Goal: Submit feedback/report problem

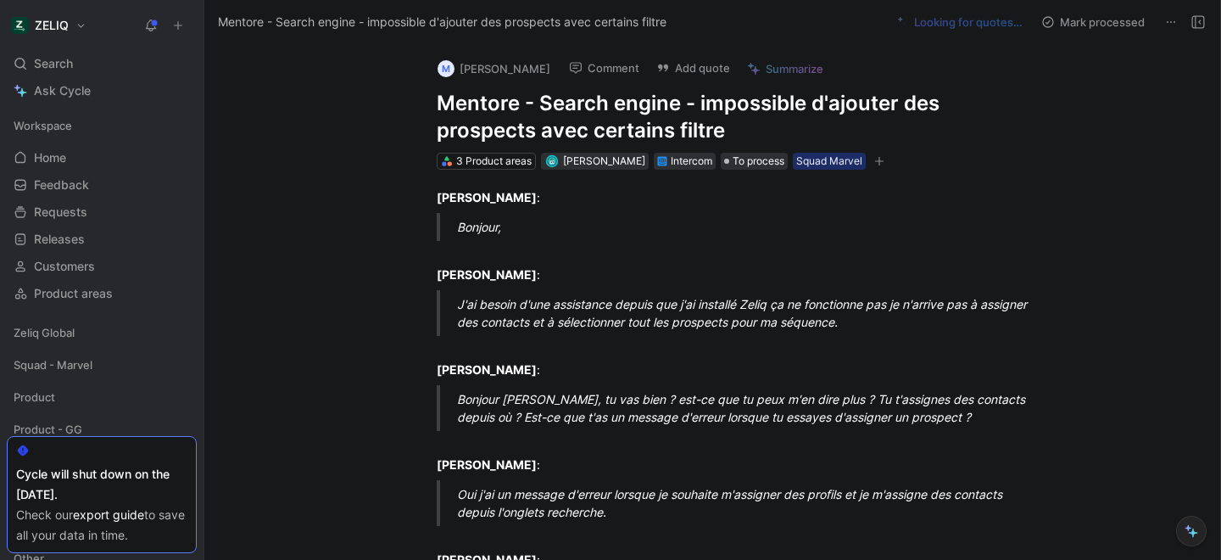
click at [500, 115] on h1 "Mentore - Search engine - impossible d'ajouter des prospects avec certains filt…" at bounding box center [730, 117] width 587 height 54
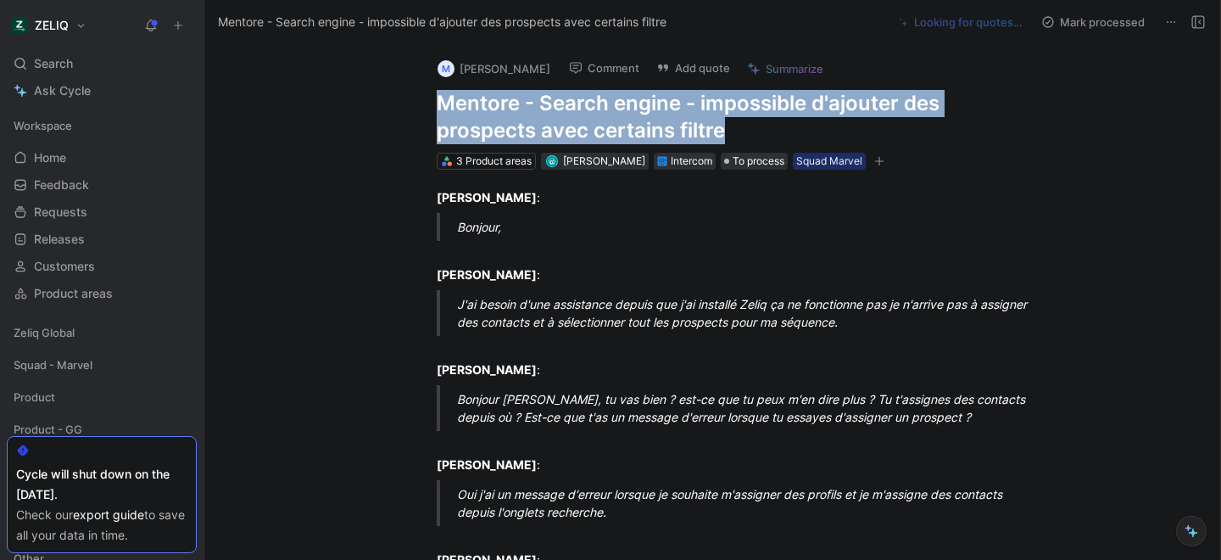
click at [500, 115] on h1 "Mentore - Search engine - impossible d'ajouter des prospects avec certains filt…" at bounding box center [730, 117] width 587 height 54
copy h1 "Mentore - Search engine - impossible d'ajouter des prospects avec certains filt…"
click at [671, 66] on button "Add quote" at bounding box center [693, 68] width 89 height 24
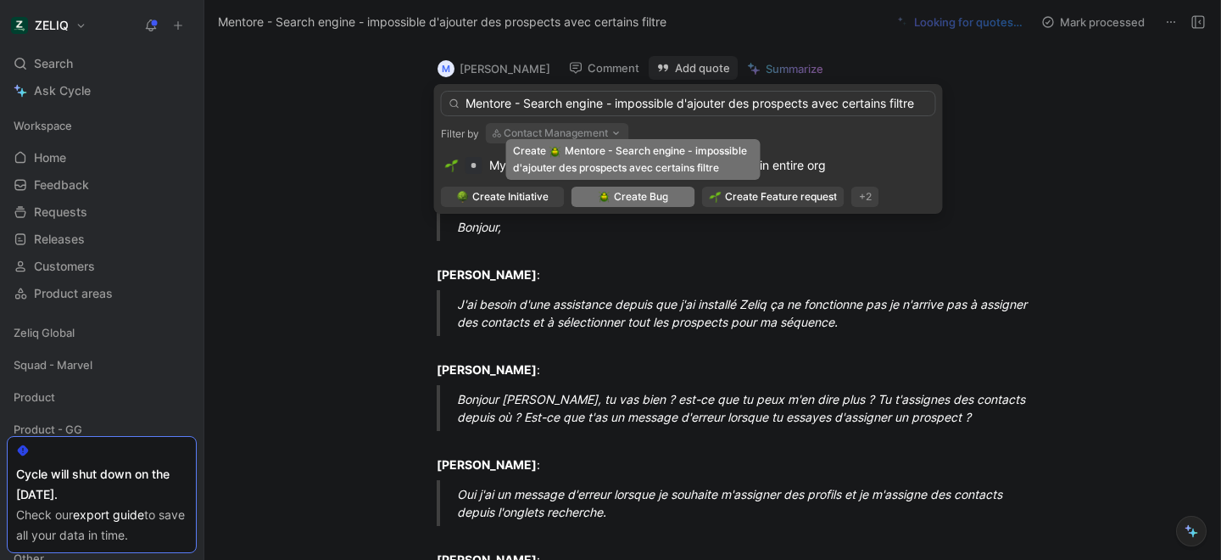
type input "Mentore - Search engine - impossible d'ajouter des prospects avec certains filt…"
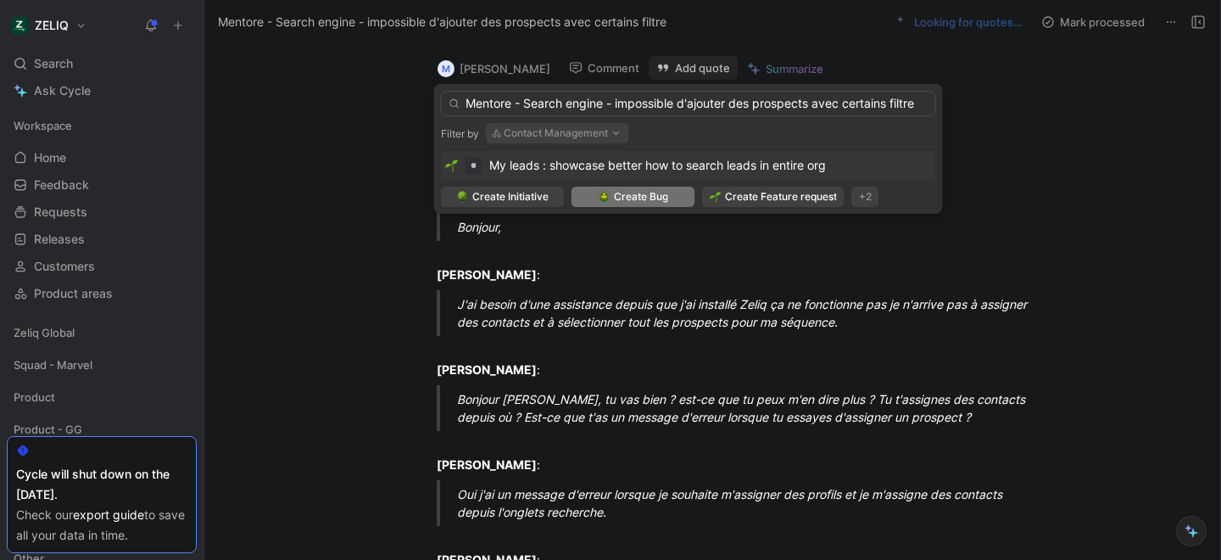
click at [642, 198] on span "Create Bug" at bounding box center [641, 196] width 54 height 17
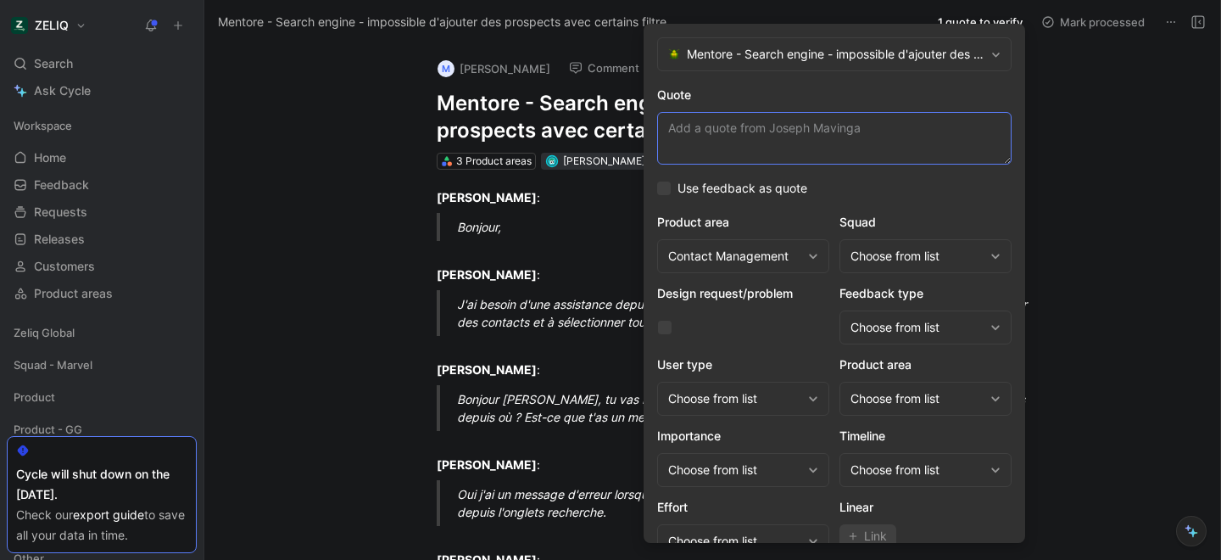
click at [679, 126] on textarea "Quote" at bounding box center [834, 138] width 355 height 53
paste textarea "je n'arrive pas à assigner des contacts et à sélectionner tout les prospects po…"
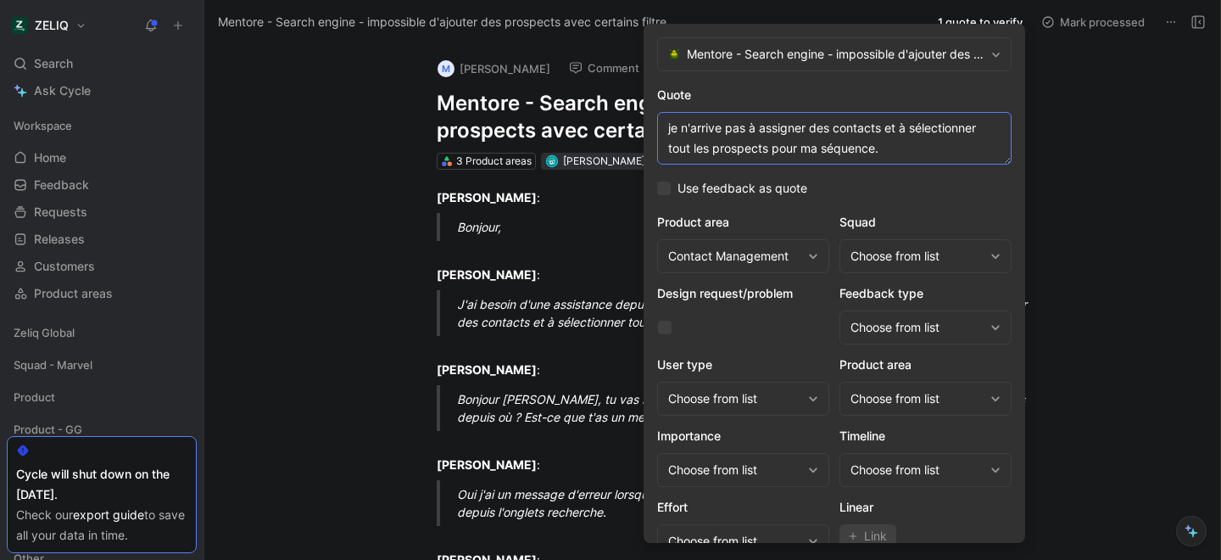
type textarea "je n'arrive pas à assigner des contacts et à sélectionner tout les prospects po…"
click at [899, 252] on div "Choose from list" at bounding box center [917, 256] width 133 height 20
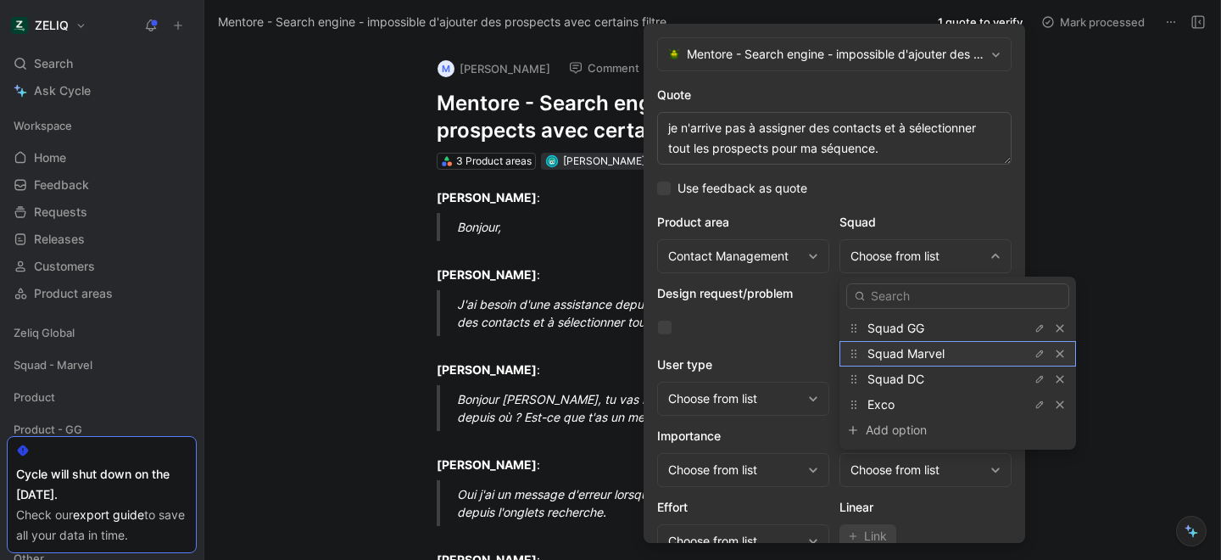
click at [890, 361] on div "Squad Marvel" at bounding box center [931, 353] width 127 height 20
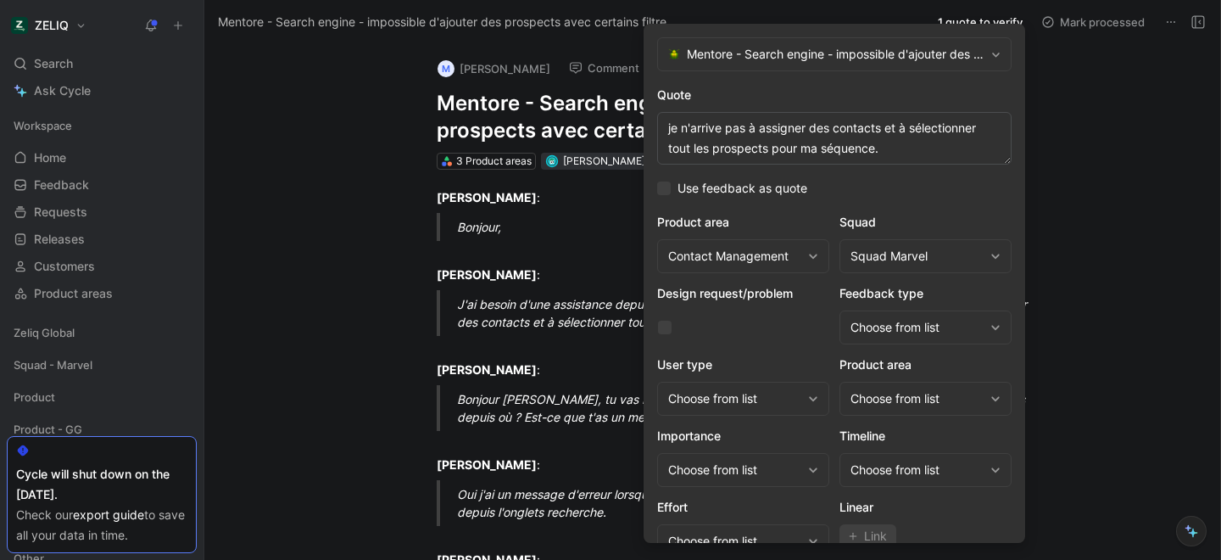
scroll to position [70, 0]
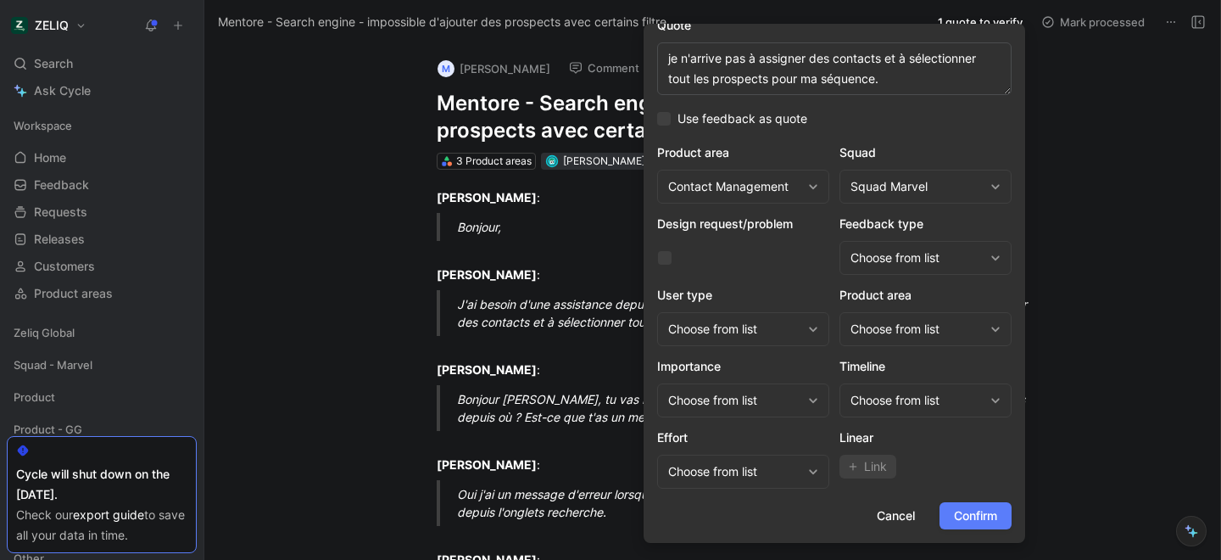
click at [977, 517] on span "Confirm" at bounding box center [975, 515] width 43 height 20
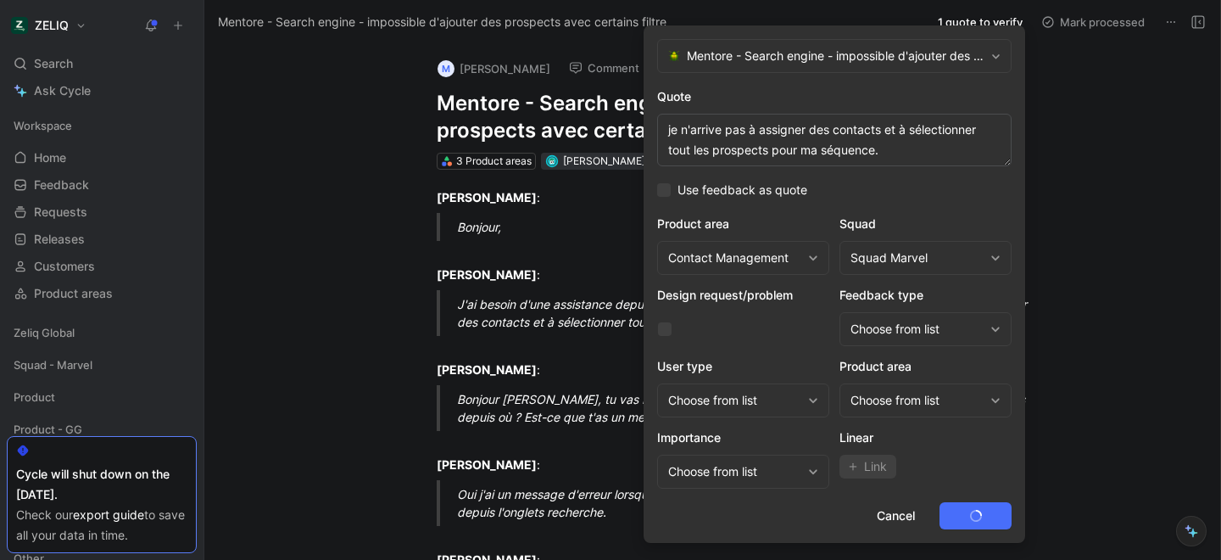
scroll to position [0, 0]
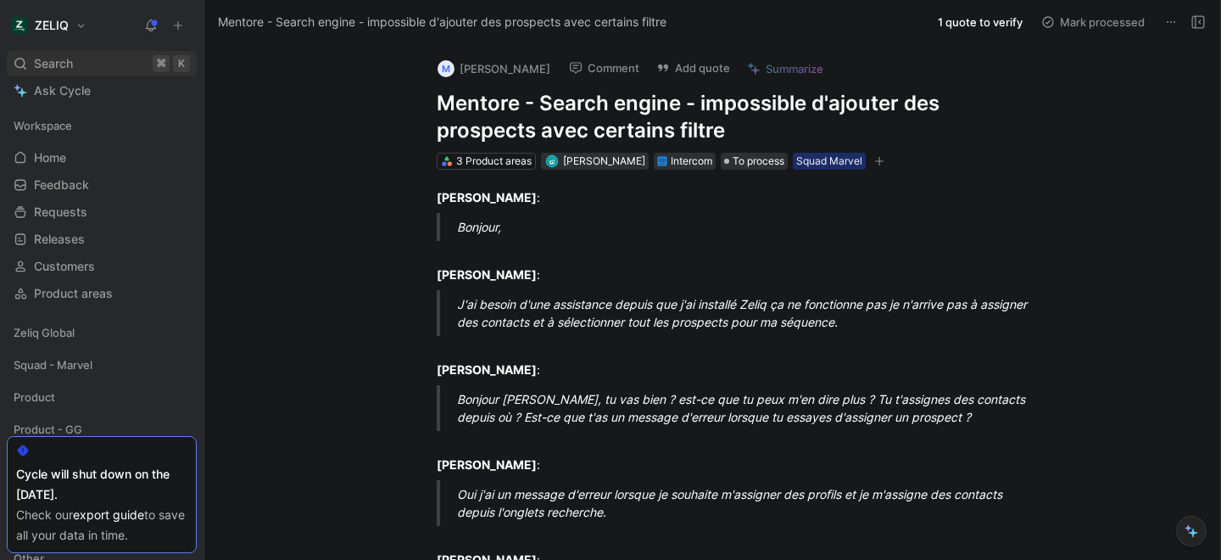
click at [109, 58] on div "Search ⌘ K" at bounding box center [102, 63] width 190 height 25
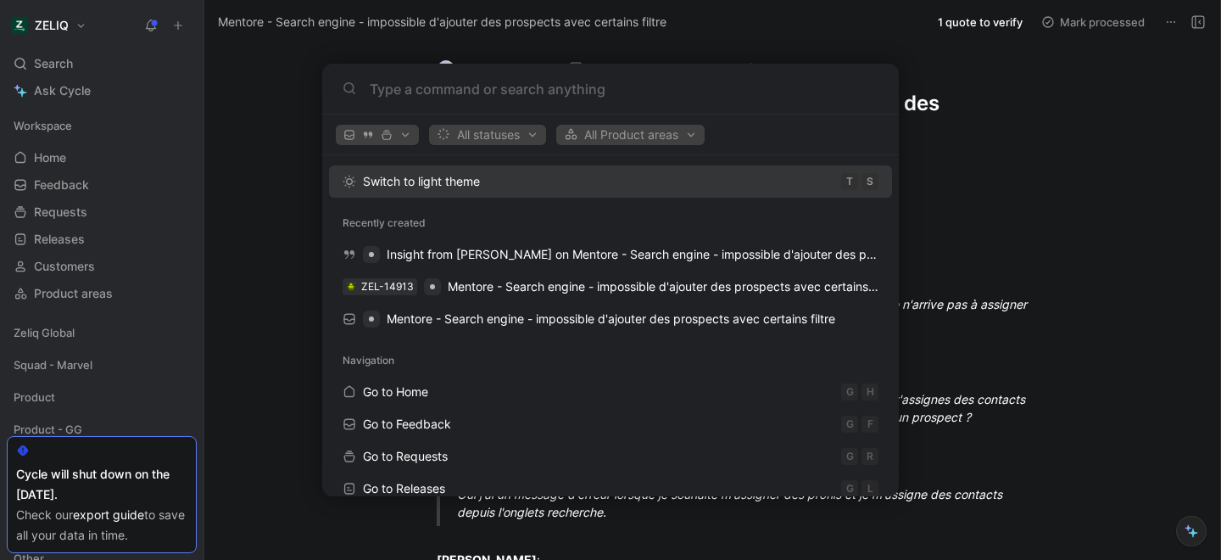
click at [108, 61] on body "ZELIQ Search ⌘ K Ask Cycle Workspace Home G then H Feedback G then F Requests G…" at bounding box center [610, 280] width 1221 height 560
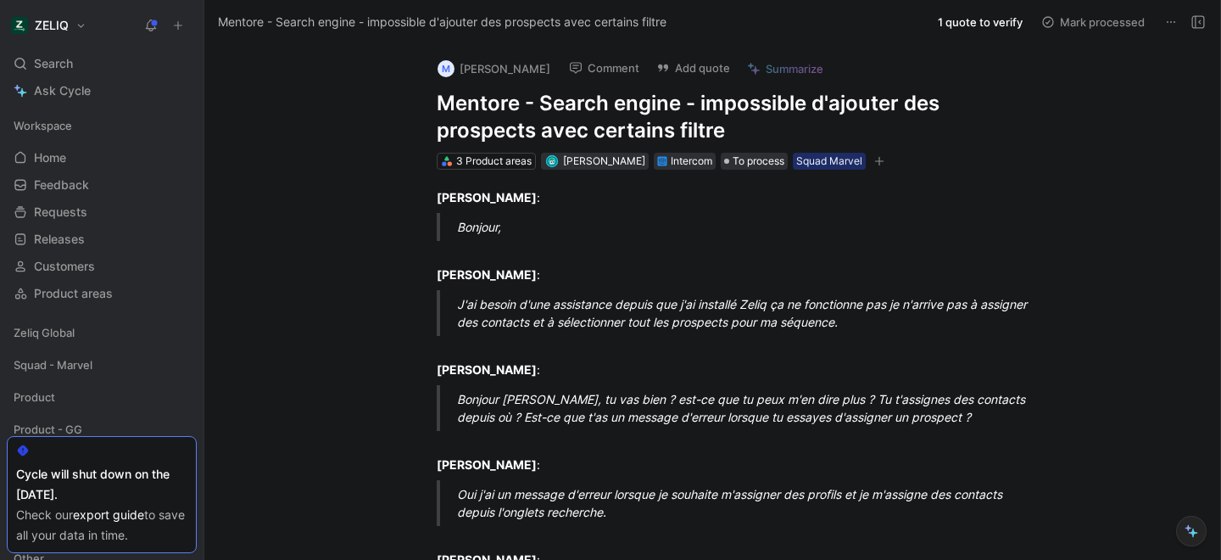
click at [108, 61] on div "Search ⌘ K" at bounding box center [102, 63] width 190 height 25
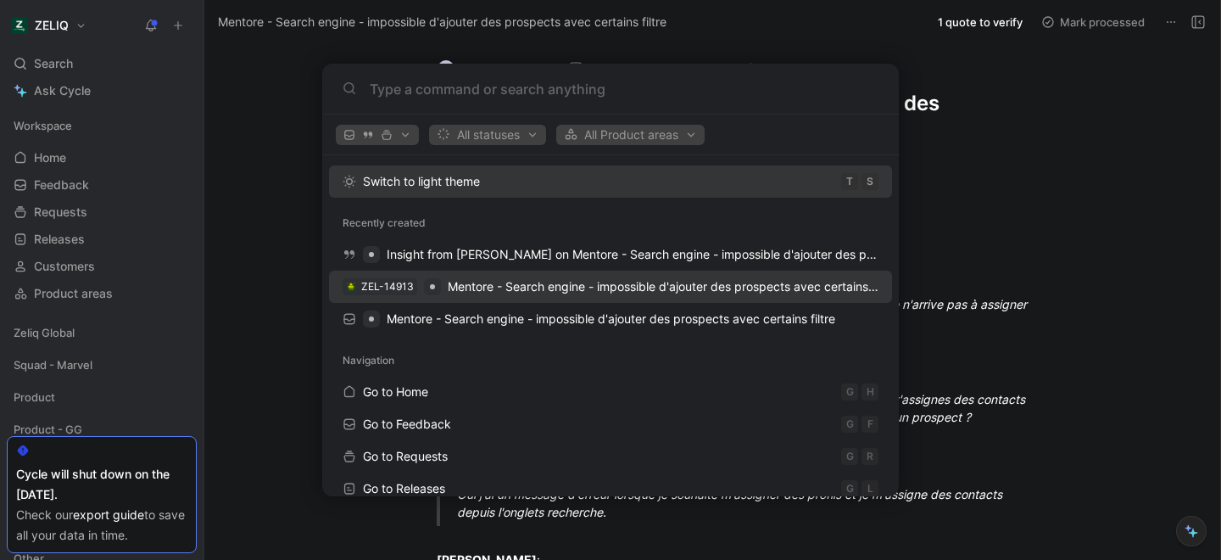
click at [390, 286] on div "ZEL-14913" at bounding box center [387, 286] width 53 height 17
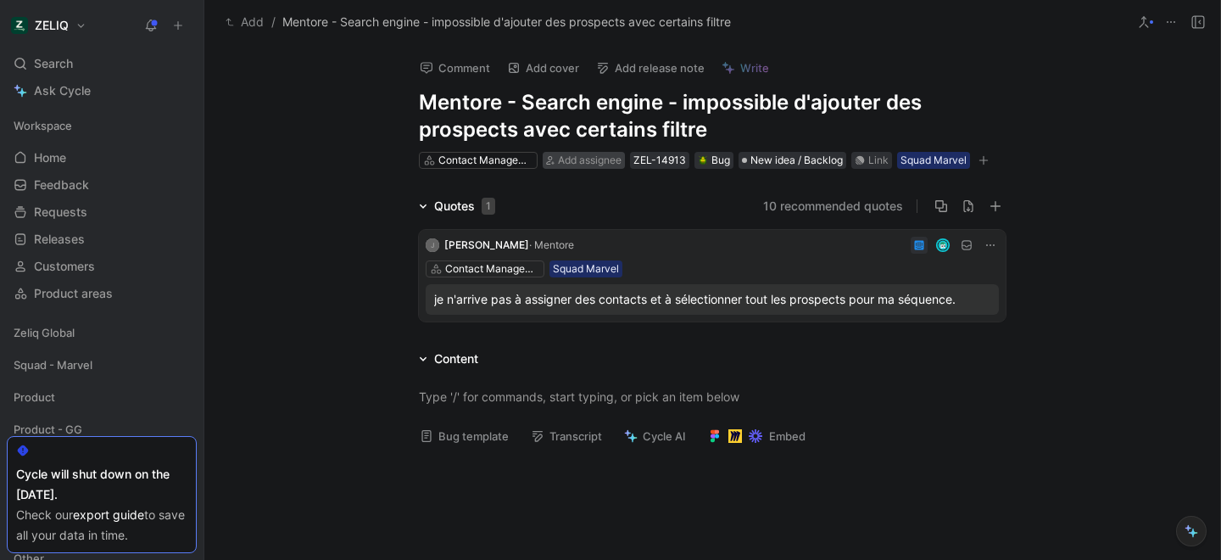
click at [574, 165] on span "Add assignee" at bounding box center [590, 160] width 64 height 13
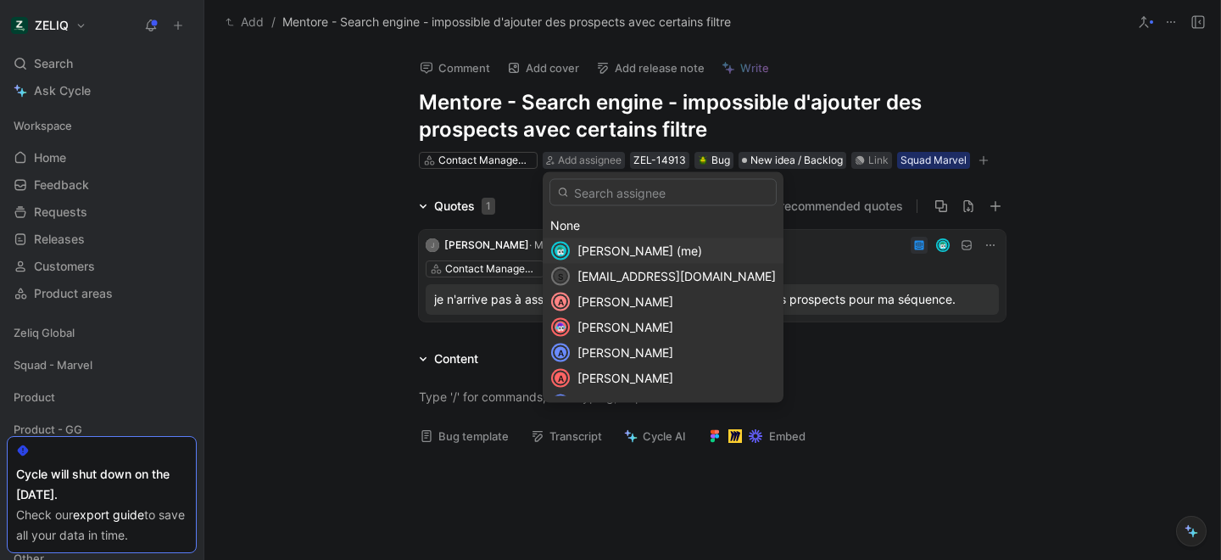
click at [601, 260] on div "[PERSON_NAME] (me)" at bounding box center [677, 251] width 198 height 20
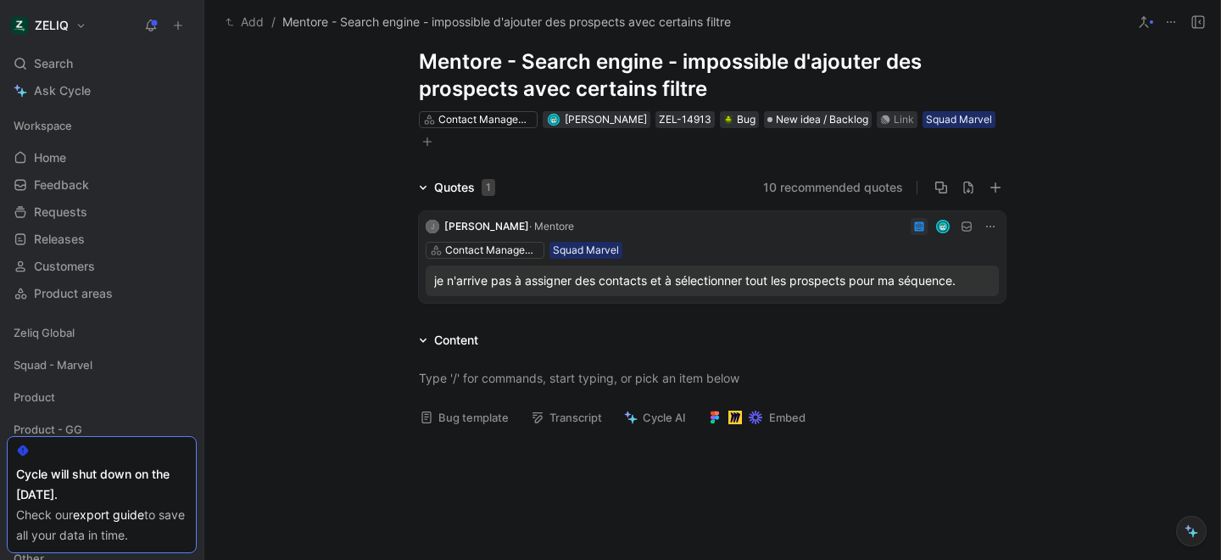
scroll to position [47, 0]
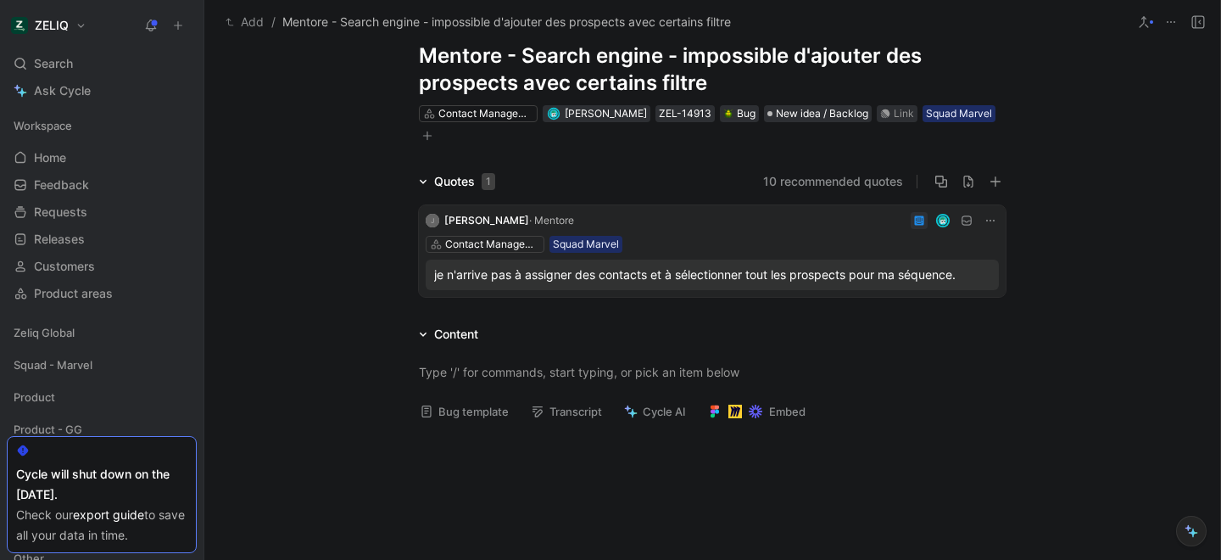
click at [482, 413] on button "Bug template" at bounding box center [464, 411] width 104 height 24
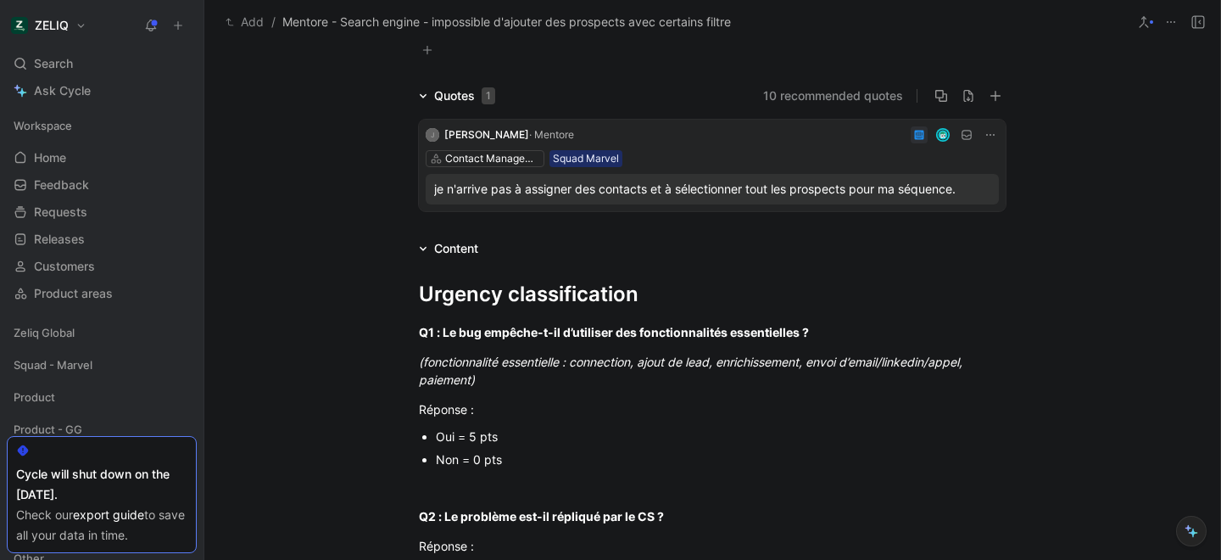
scroll to position [136, 0]
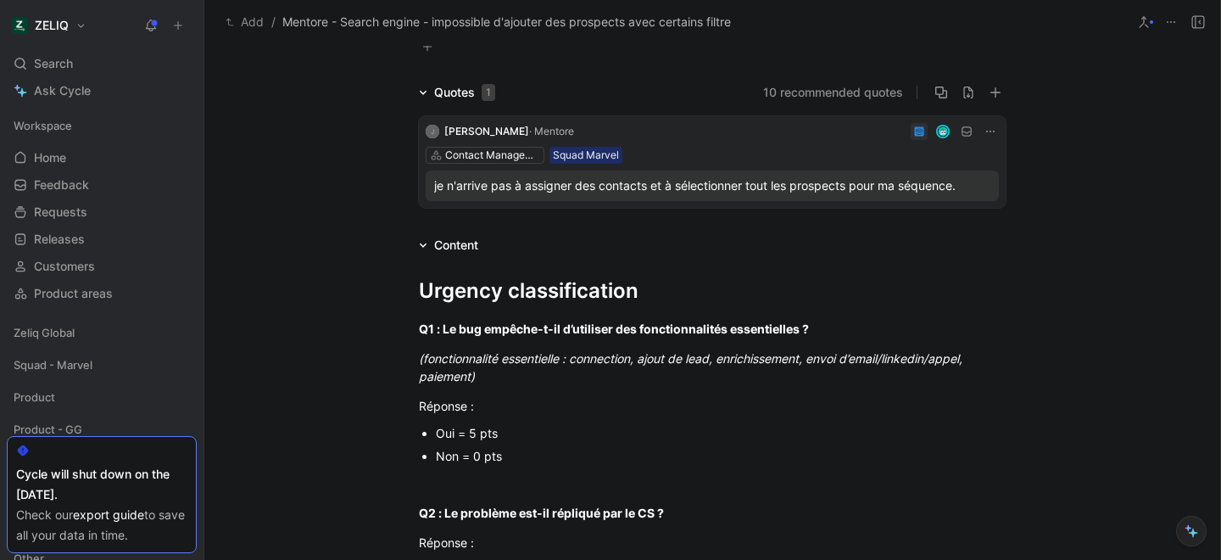
click at [480, 427] on div "Oui = 5 pts" at bounding box center [721, 433] width 570 height 18
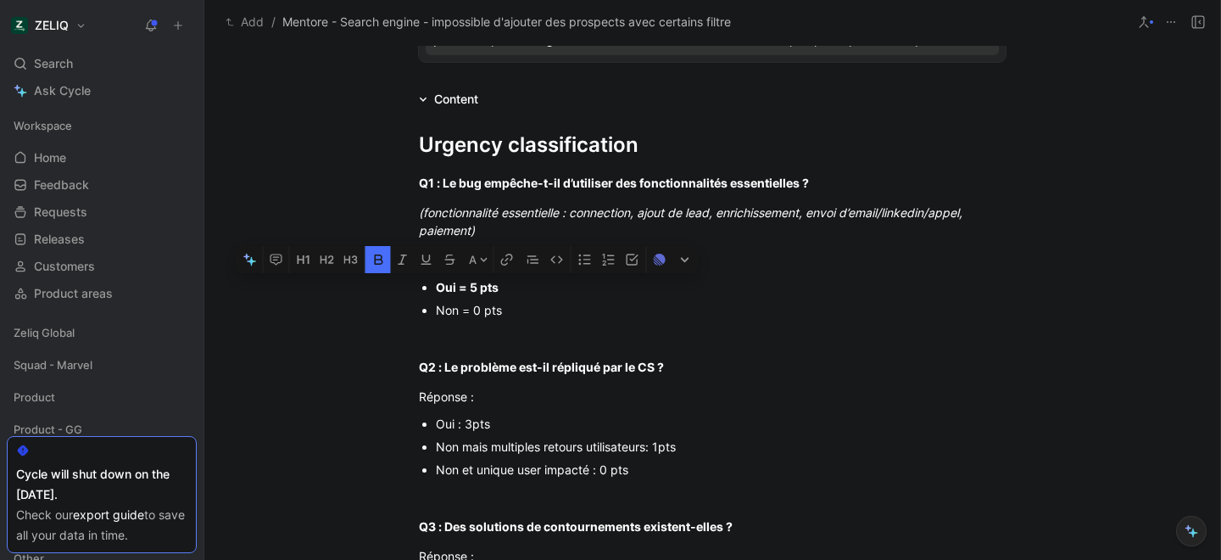
scroll to position [294, 0]
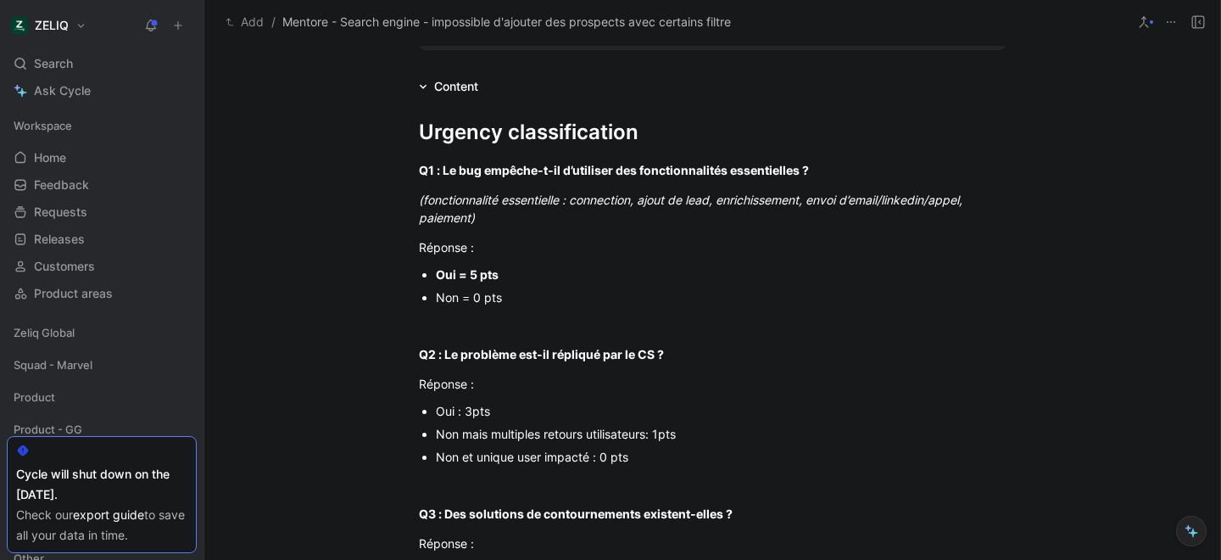
click at [473, 415] on div "Oui : 3pts" at bounding box center [721, 411] width 570 height 18
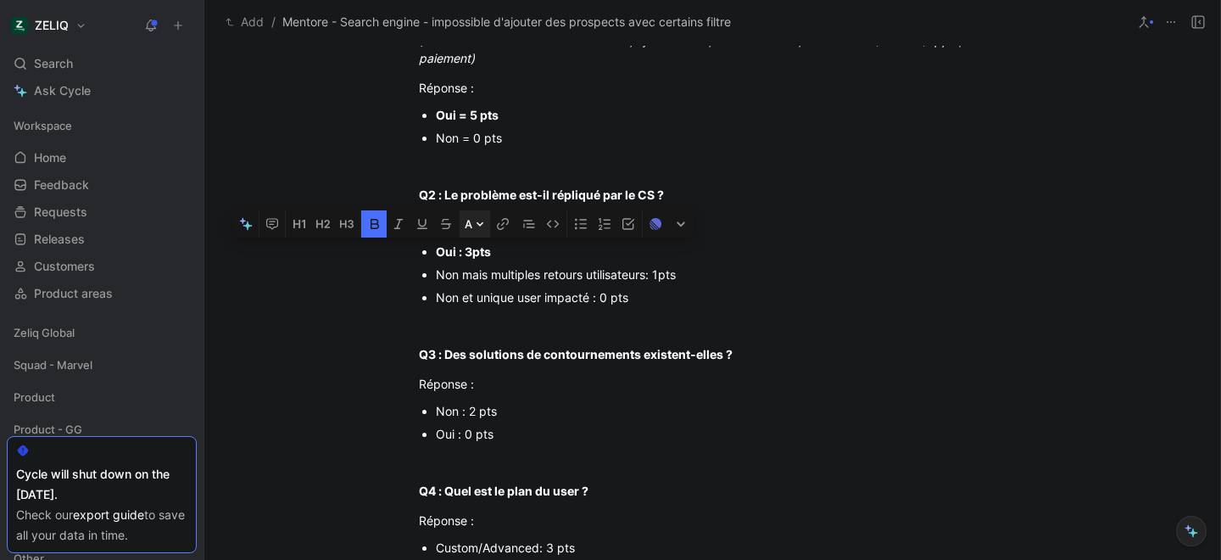
scroll to position [453, 0]
click at [478, 416] on div "Non : 2 pts" at bounding box center [721, 412] width 570 height 18
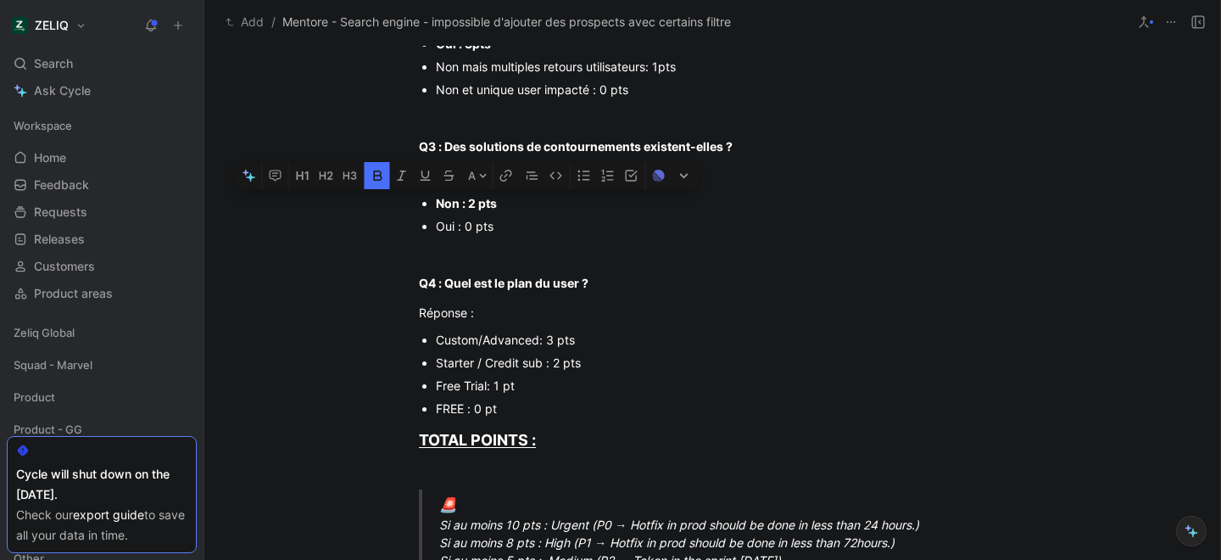
scroll to position [665, 0]
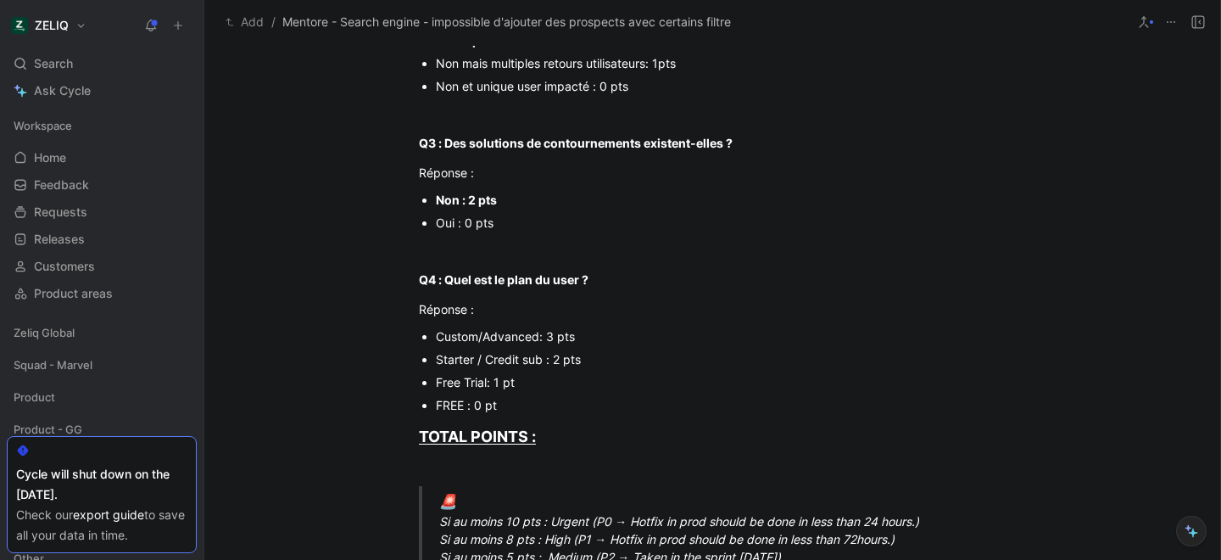
click at [521, 338] on div "Custom/Advanced: 3 pts" at bounding box center [721, 336] width 570 height 18
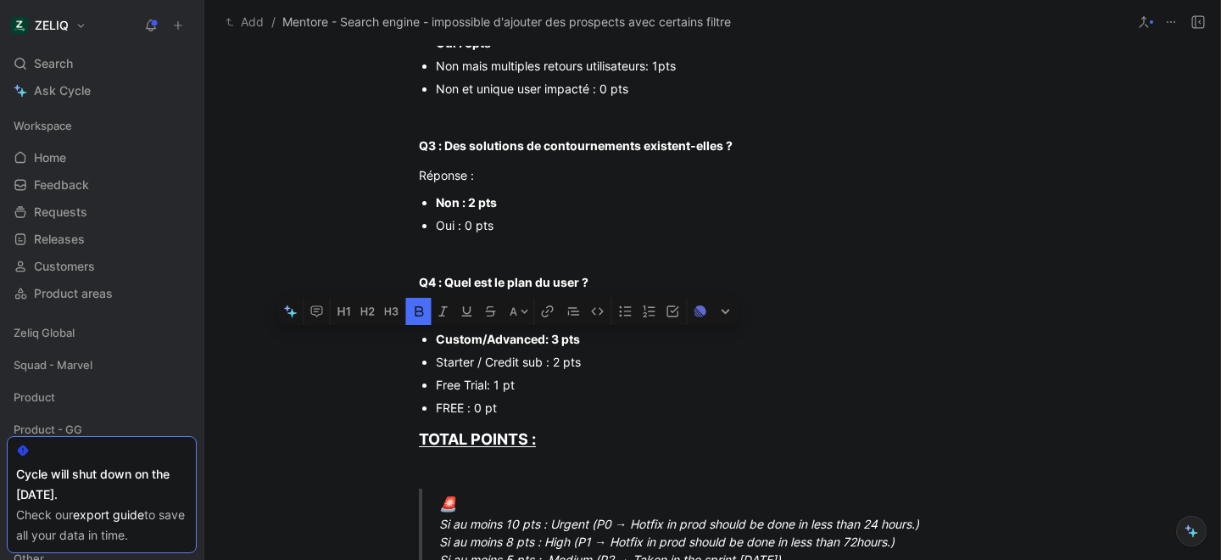
scroll to position [902, 0]
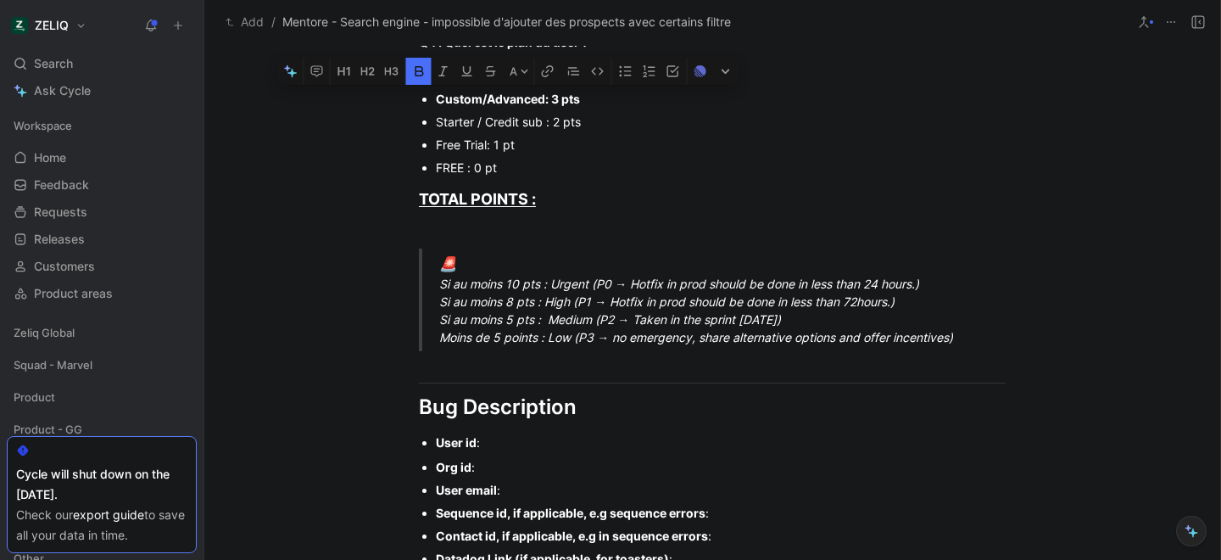
click at [504, 283] on div "🚨 Si au moins 10 pts : Urgent (P0 → Hotfix in prod should be done in less than …" at bounding box center [732, 300] width 587 height 93
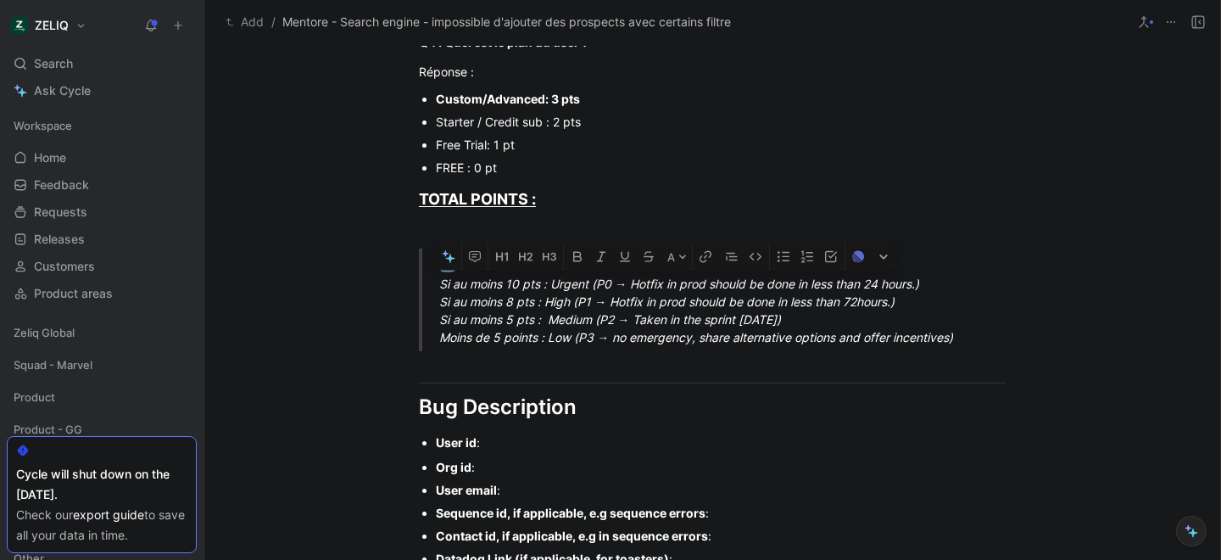
drag, startPoint x: 443, startPoint y: 285, endPoint x: 903, endPoint y: 294, distance: 460.6
click at [903, 294] on div "🚨 Si au moins 10 pts : Urgent (P0 → Hotfix in prod should be done in less than …" at bounding box center [732, 300] width 587 height 93
drag, startPoint x: 438, startPoint y: 284, endPoint x: 939, endPoint y: 280, distance: 500.4
click at [939, 280] on div "🚨 Si au moins 10 pts : Urgent (P0 → Hotfix in prod should be done in less than …" at bounding box center [732, 300] width 587 height 93
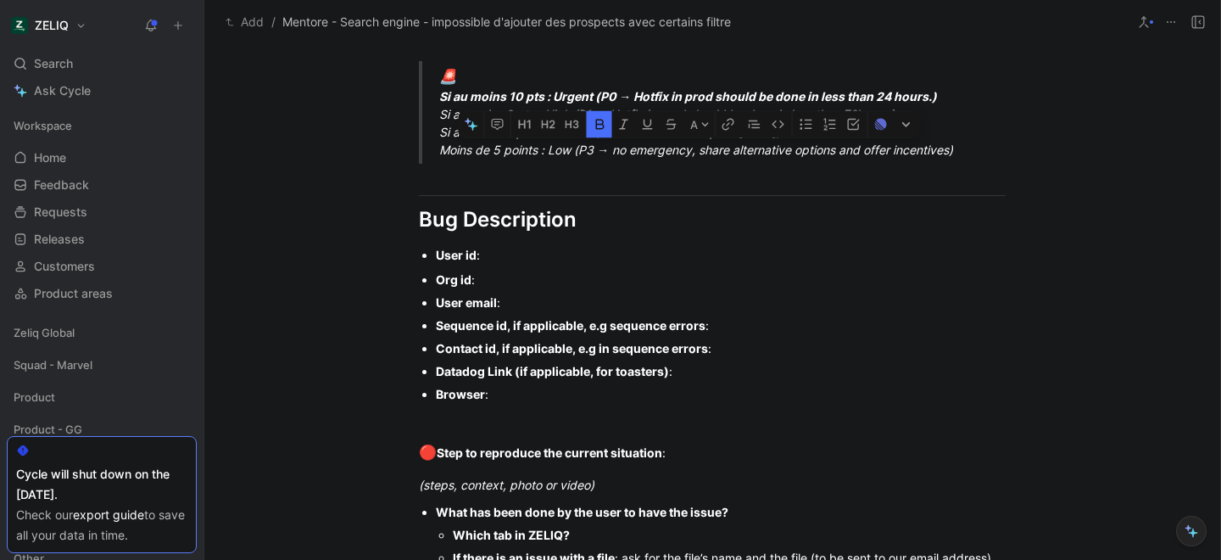
scroll to position [1104, 0]
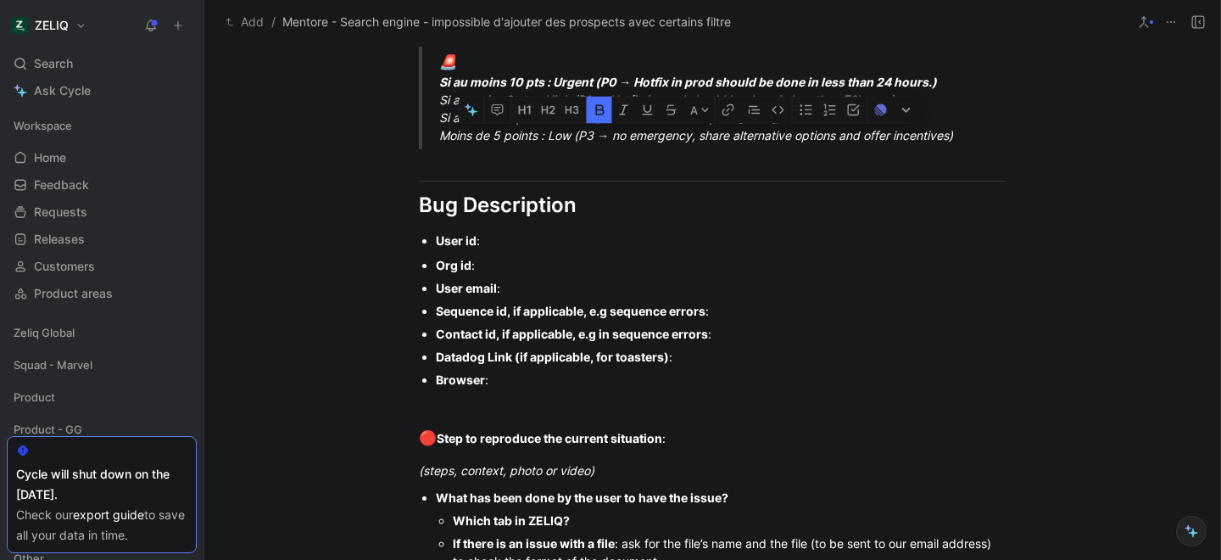
click at [532, 233] on div "User id :" at bounding box center [721, 241] width 570 height 18
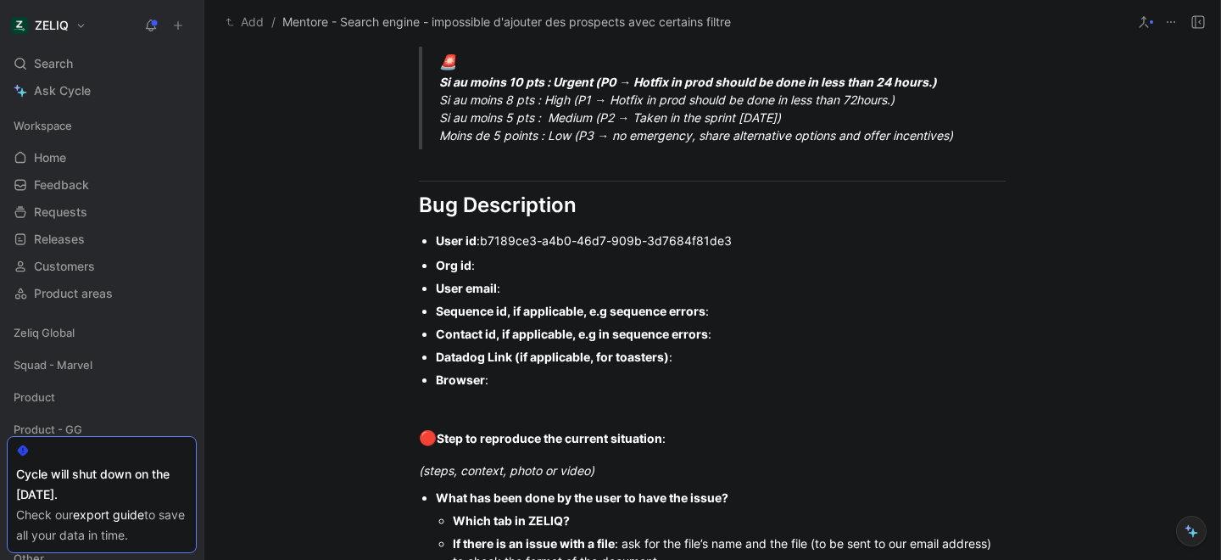
click at [510, 269] on div "Org id :" at bounding box center [721, 265] width 570 height 18
click at [535, 288] on div "User email :" at bounding box center [721, 288] width 570 height 18
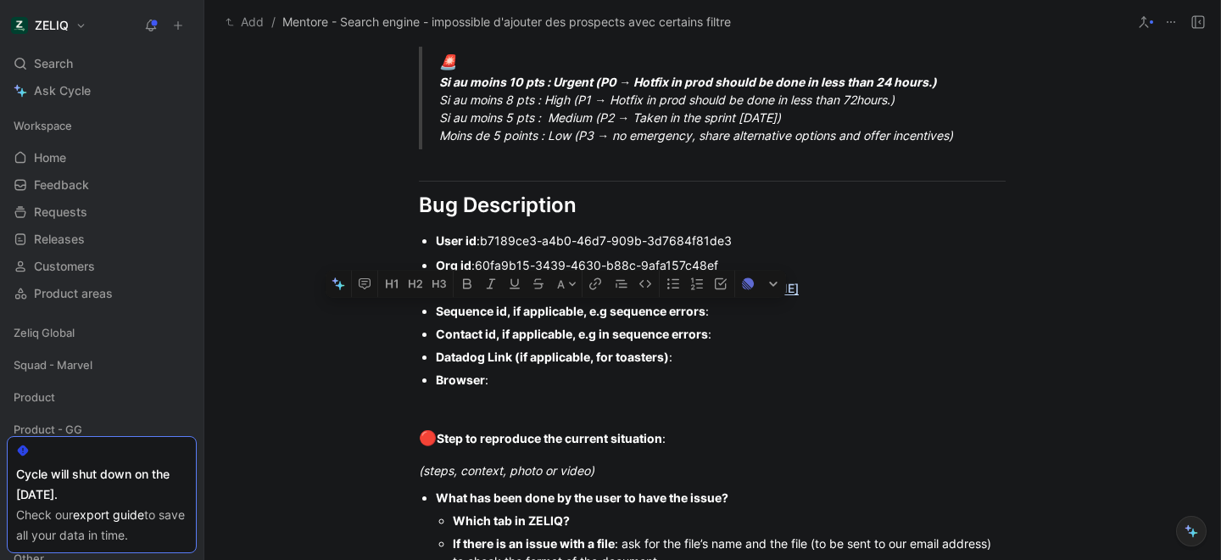
drag, startPoint x: 433, startPoint y: 309, endPoint x: 685, endPoint y: 359, distance: 256.8
click at [685, 359] on ul "Org id : 60fa9b15-3439-4630-b88c-9afa157c48ef User email : [PERSON_NAME][EMAIL_…" at bounding box center [712, 322] width 651 height 137
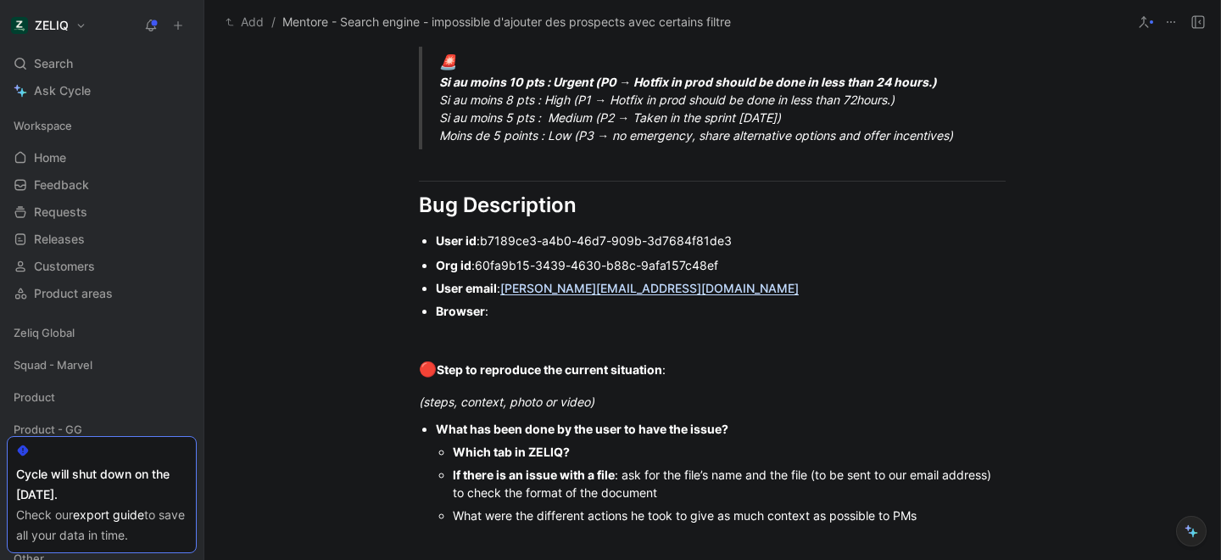
click at [511, 308] on div "Browser :" at bounding box center [721, 311] width 570 height 18
click at [690, 370] on div "🔴 Step to reproduce the current situation :" at bounding box center [712, 370] width 587 height 22
click at [604, 400] on div "(steps, context, photo or video)" at bounding box center [712, 402] width 587 height 18
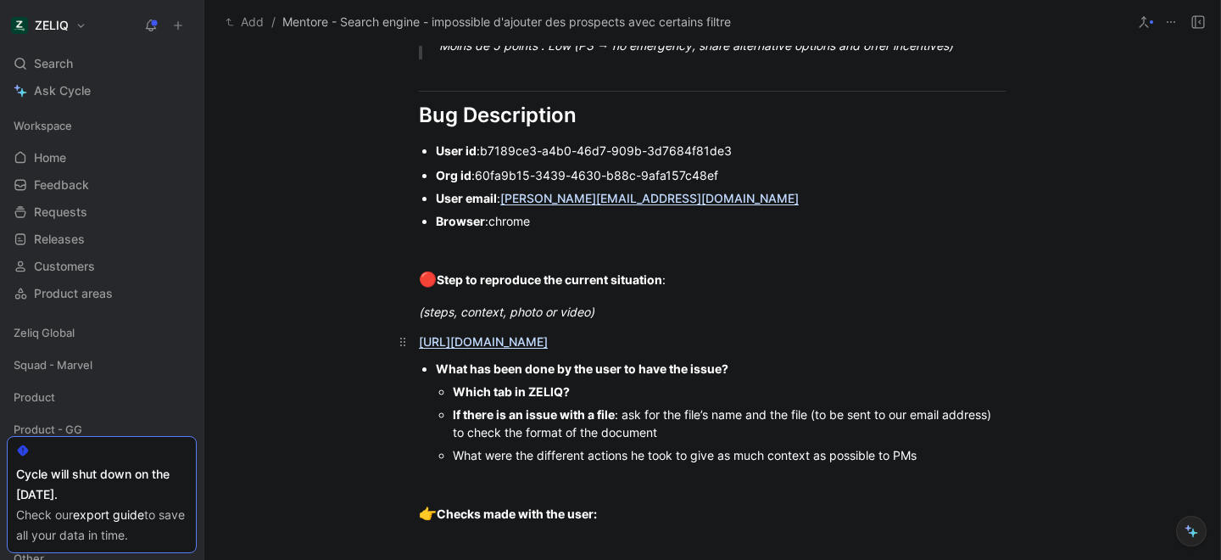
scroll to position [1193, 0]
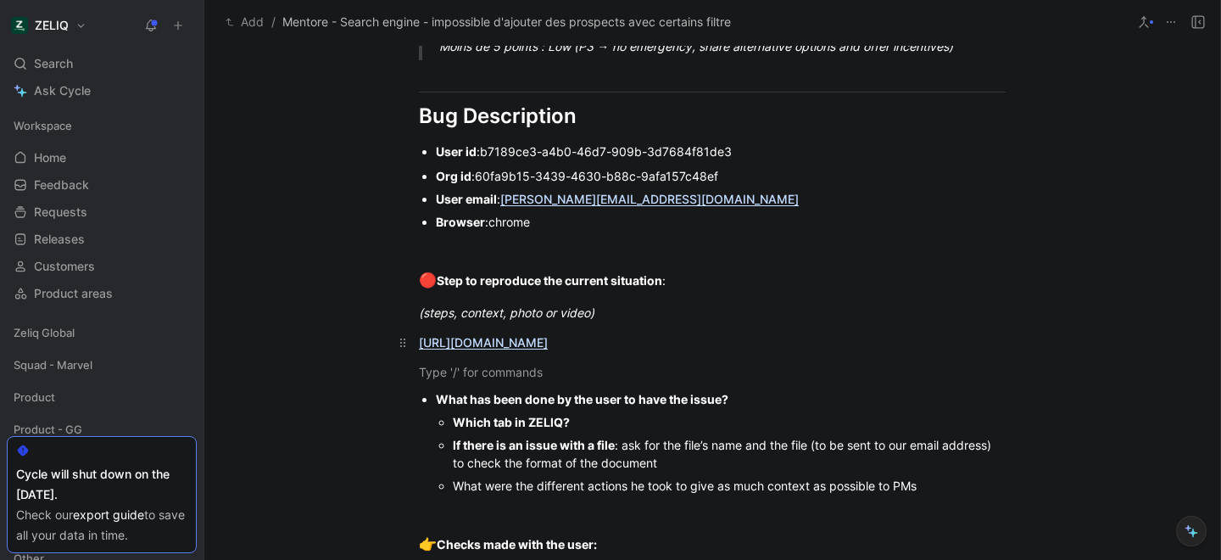
click at [416, 347] on p "[URL][DOMAIN_NAME]" at bounding box center [712, 342] width 651 height 28
click at [940, 340] on div "Vidéo de [PERSON_NAME] : [URL][DOMAIN_NAME]" at bounding box center [712, 342] width 587 height 18
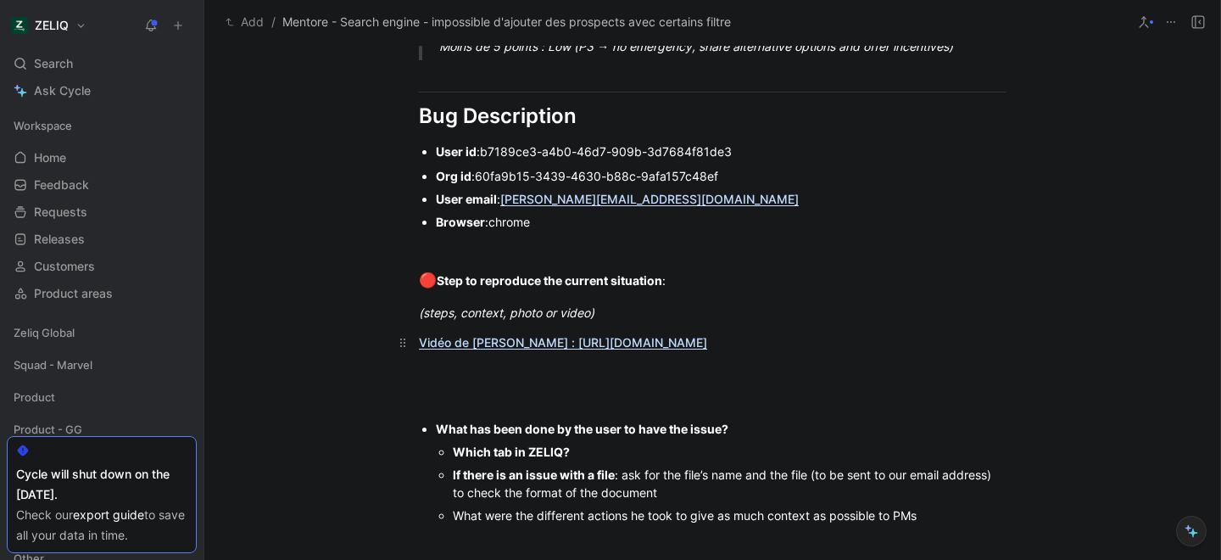
click at [518, 343] on link "Vidéo de [PERSON_NAME] : [URL][DOMAIN_NAME]" at bounding box center [563, 342] width 288 height 14
click at [654, 393] on div at bounding box center [712, 402] width 587 height 18
click at [455, 370] on div at bounding box center [712, 372] width 587 height 18
click at [484, 371] on div "Réplique CS :" at bounding box center [712, 372] width 587 height 18
click at [658, 374] on div "Réplique CS sans le filtre formateur :" at bounding box center [712, 372] width 587 height 18
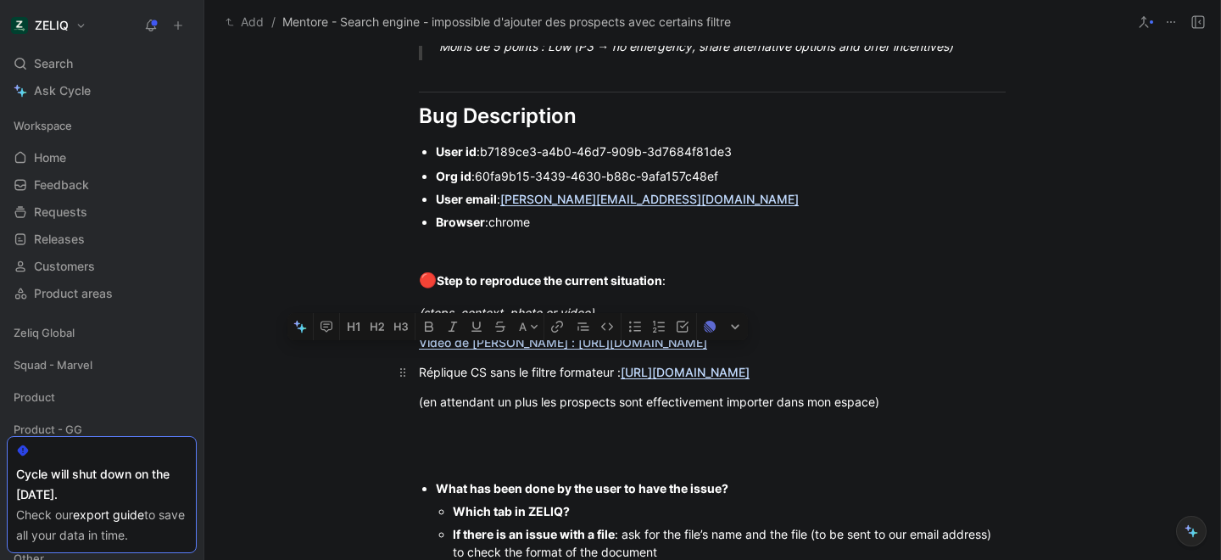
drag, startPoint x: 419, startPoint y: 370, endPoint x: 615, endPoint y: 379, distance: 196.1
click at [615, 379] on div "Réplique CS sans le filtre formateur : [URL][DOMAIN_NAME]" at bounding box center [712, 372] width 587 height 18
copy div "Réplique CS sans le filtre formateur"
click at [493, 440] on div at bounding box center [712, 431] width 587 height 18
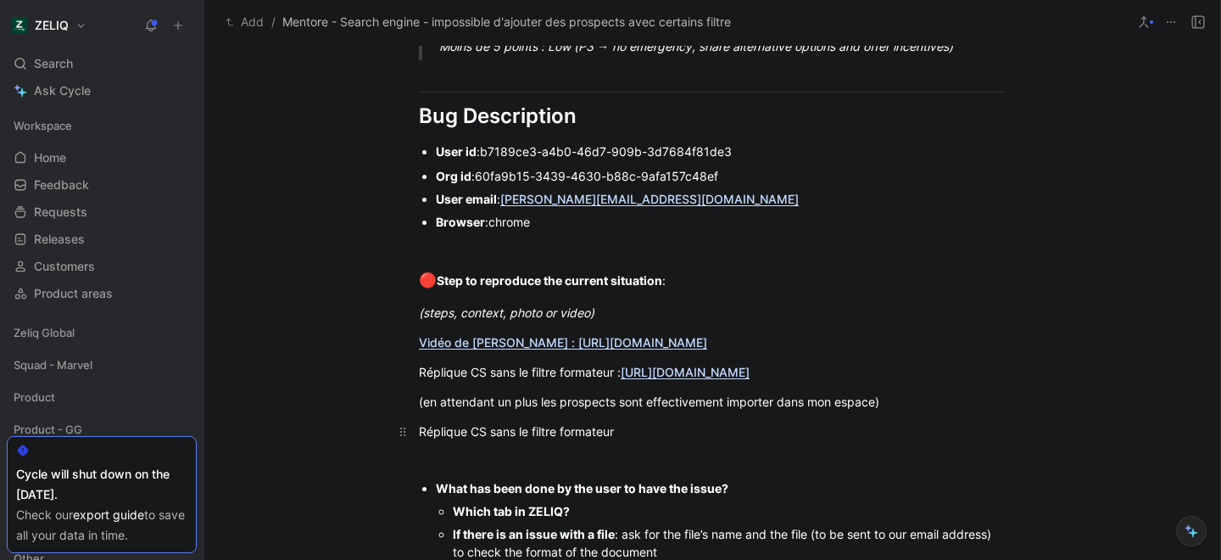
click at [515, 440] on div "Réplique CS sans le filtre formateur" at bounding box center [712, 431] width 587 height 18
drag, startPoint x: 491, startPoint y: 450, endPoint x: 513, endPoint y: 452, distance: 22.2
click at [513, 440] on div "Réplique CS ssan le filtre formateur" at bounding box center [712, 431] width 587 height 18
click at [634, 440] on div "Réplique CS avec le filtre formateur" at bounding box center [712, 431] width 587 height 18
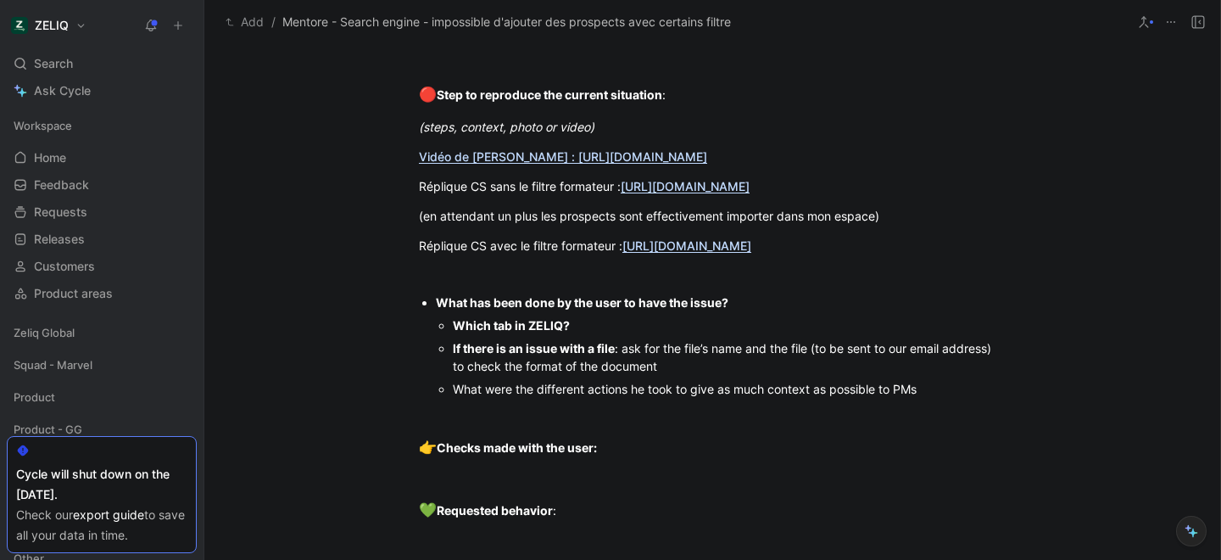
click at [589, 334] on div "Which tab in ZELIQ?" at bounding box center [729, 325] width 553 height 18
drag, startPoint x: 455, startPoint y: 384, endPoint x: 927, endPoint y: 425, distance: 473.3
click at [927, 400] on ul "Which tab in ZELIQ? recherche If there is an issue with a file : ask for the fi…" at bounding box center [721, 357] width 570 height 87
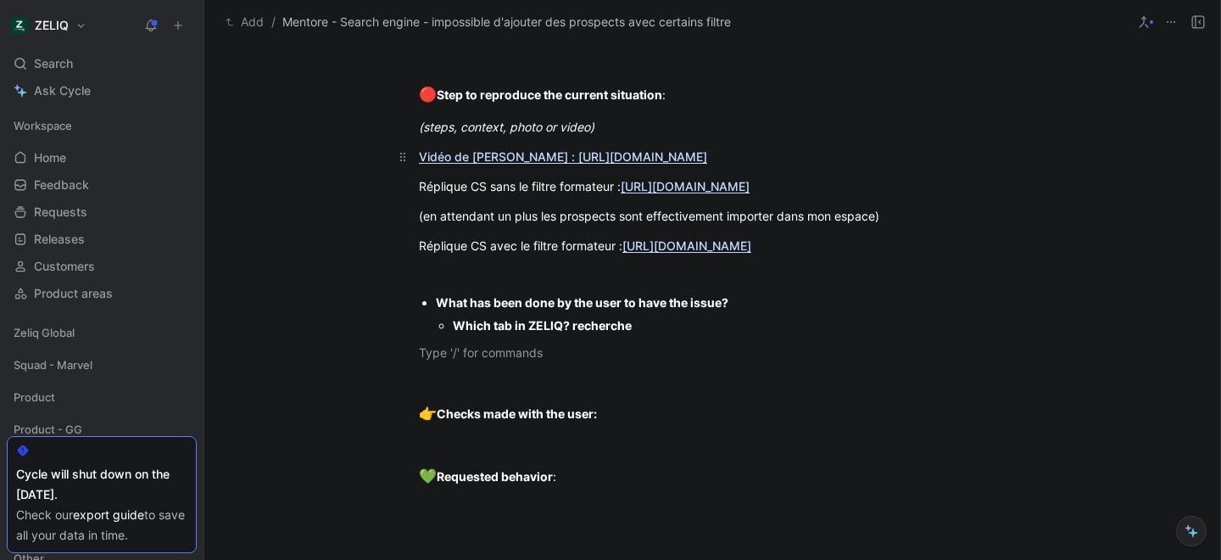
click at [951, 161] on div "Vidéo de [PERSON_NAME] : [URL][DOMAIN_NAME]" at bounding box center [712, 157] width 587 height 18
click at [517, 159] on link "Vidéo de [PERSON_NAME] : [URL][DOMAIN_NAME]" at bounding box center [563, 157] width 288 height 18
drag, startPoint x: 948, startPoint y: 165, endPoint x: 377, endPoint y: 164, distance: 570.8
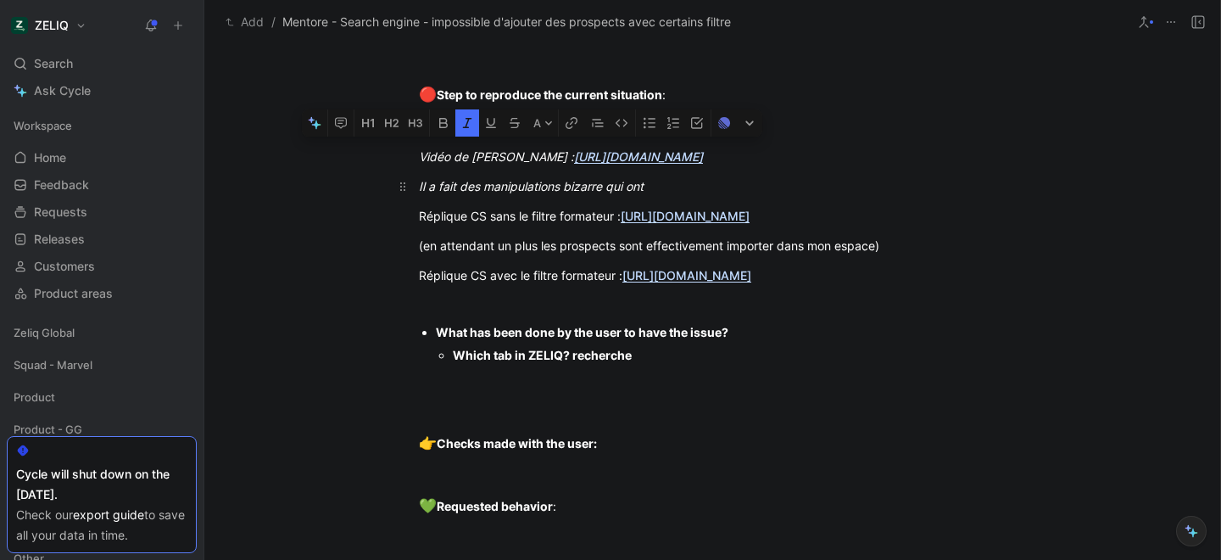
drag, startPoint x: 651, startPoint y: 191, endPoint x: 419, endPoint y: 189, distance: 232.4
click at [419, 189] on div "Il a fait des manipulations bizarre qui ont" at bounding box center [712, 186] width 587 height 18
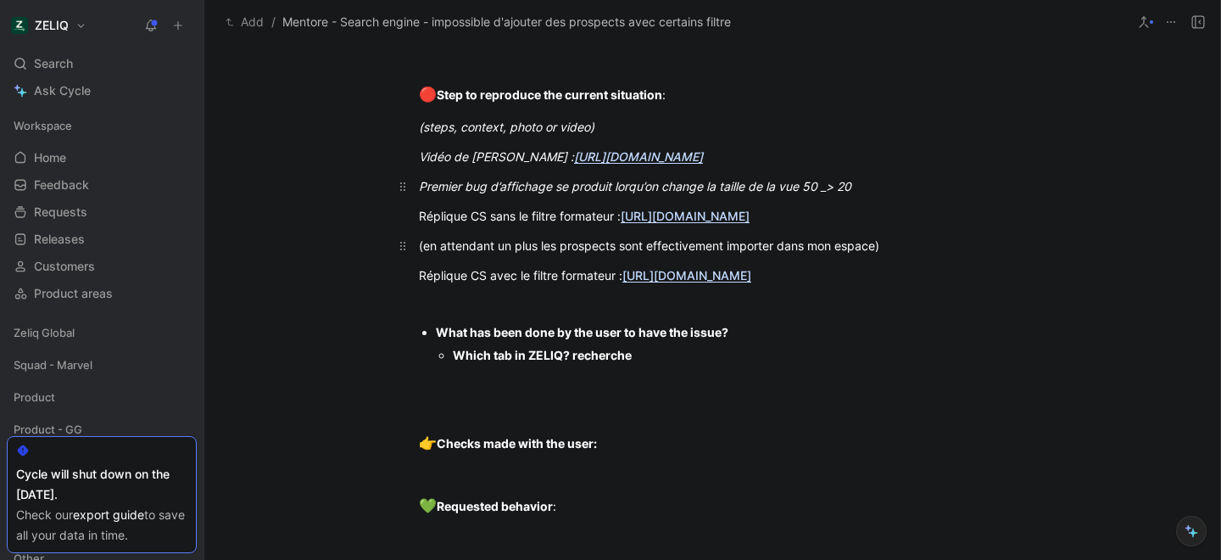
click at [423, 254] on div "(en attendant un plus les prospects sont effectivement importer dans mon espace)" at bounding box center [712, 246] width 587 height 18
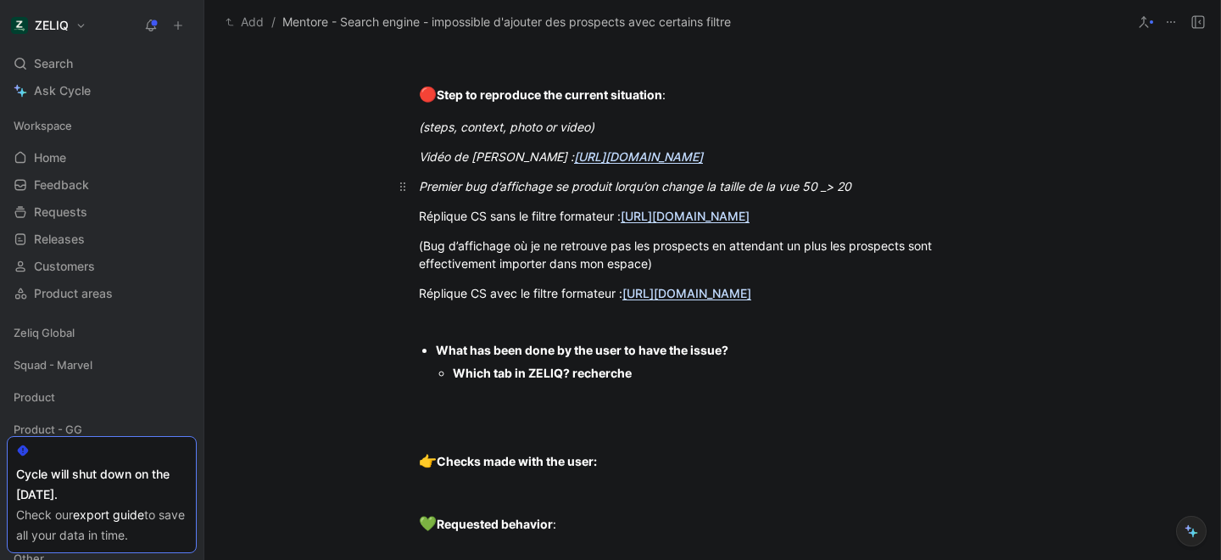
click at [829, 187] on em "Premier bug d’affichage se produit lorqu’on change la taille de la vue 50 _> 20" at bounding box center [635, 186] width 433 height 14
click at [868, 188] on div "Premier bug d’affichage se produit lorqu’on change la taille de la vue 50 -> 20" at bounding box center [712, 186] width 587 height 18
click at [713, 265] on div "(Bug d’affichage où je ne retrouve pas les prospects en attendant un plus les p…" at bounding box center [712, 255] width 587 height 36
click at [566, 307] on p "Réplique CS avec le filtre formateur : [URL][DOMAIN_NAME]" at bounding box center [712, 293] width 651 height 28
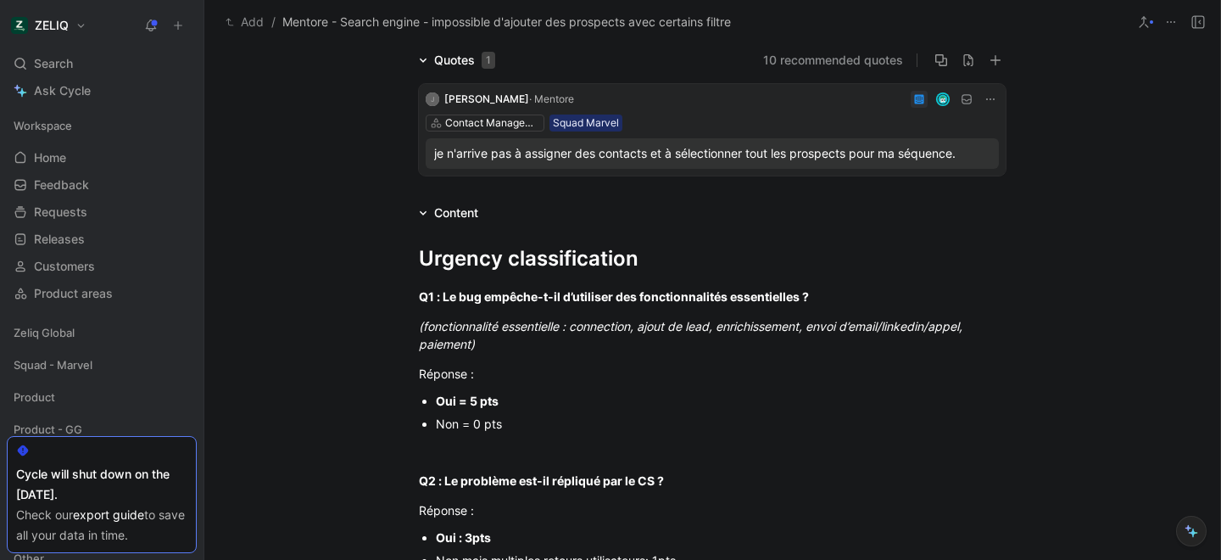
scroll to position [0, 0]
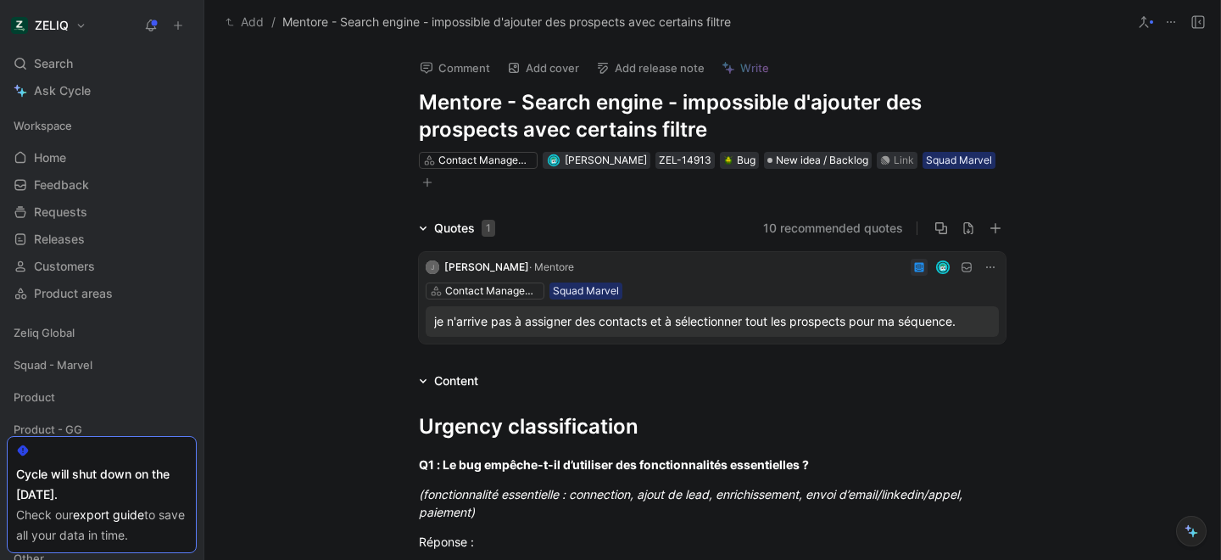
click at [428, 187] on button "button" at bounding box center [427, 182] width 17 height 17
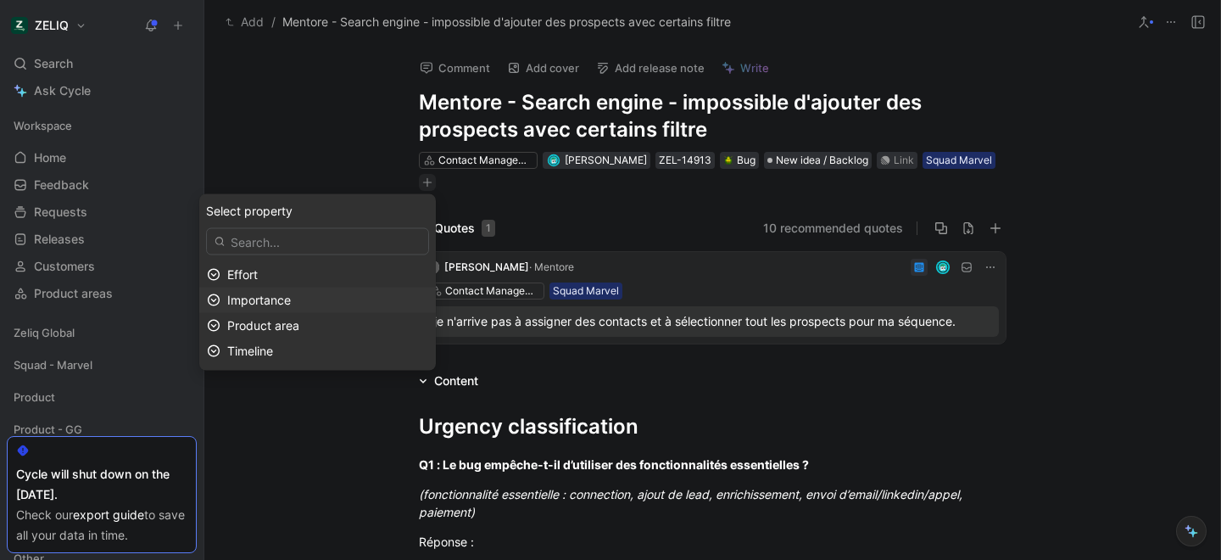
click at [320, 300] on div "Importance" at bounding box center [327, 300] width 201 height 20
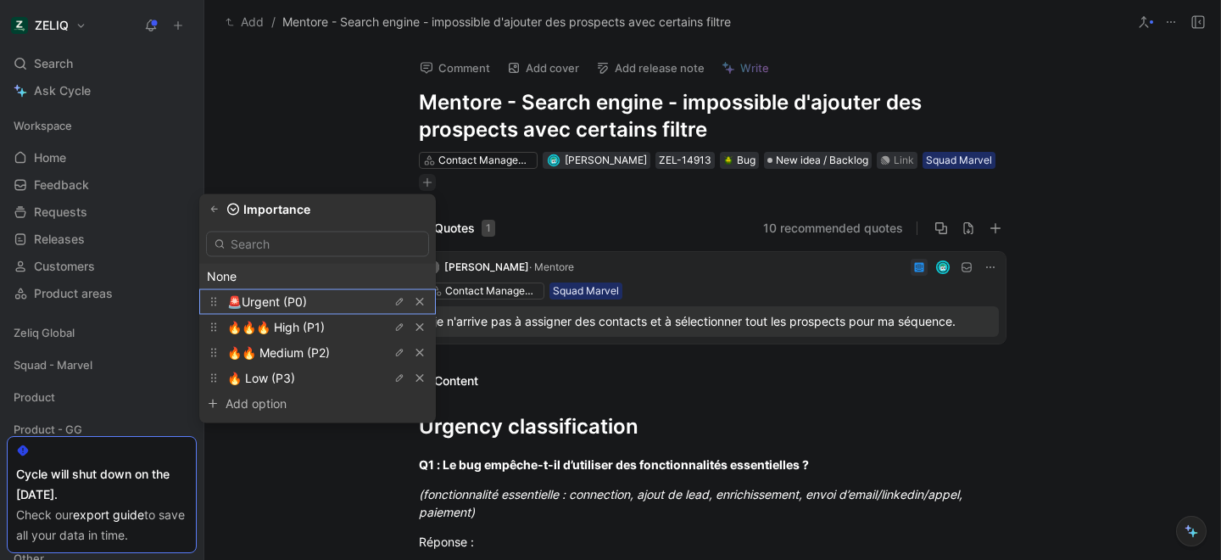
click at [307, 294] on span "🚨Urgent (P0)" at bounding box center [267, 301] width 80 height 14
